Goal: Information Seeking & Learning: Understand process/instructions

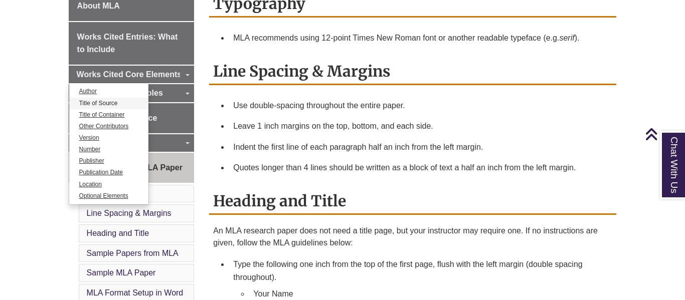
scroll to position [292, 0]
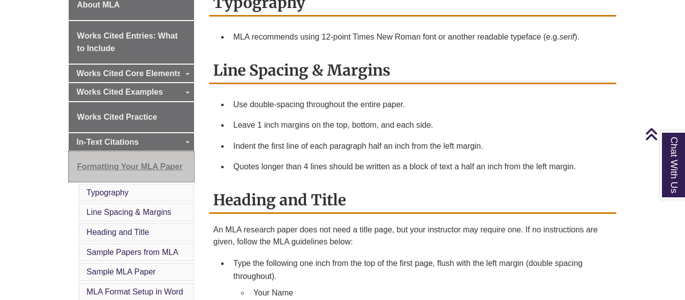
click at [93, 171] on span "Formatting Your MLA Paper" at bounding box center [129, 166] width 105 height 9
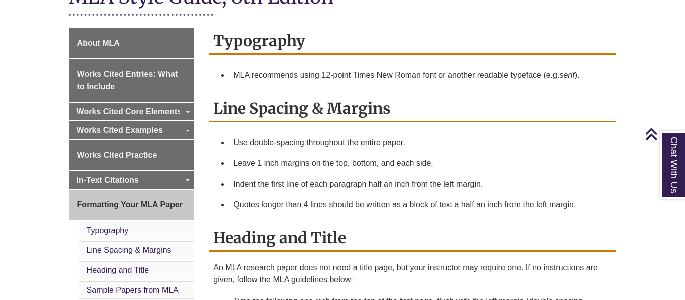
scroll to position [254, 0]
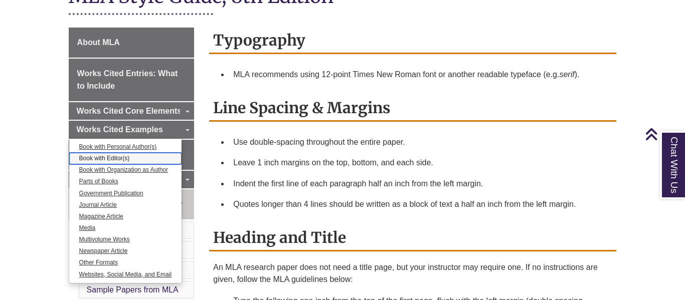
click at [116, 157] on link "Book with Editor(s)" at bounding box center [125, 159] width 113 height 12
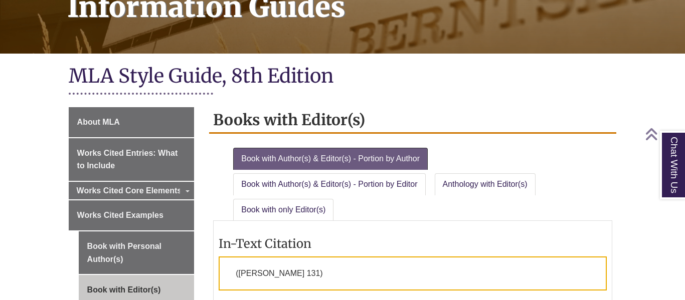
scroll to position [177, 0]
